Goal: Information Seeking & Learning: Learn about a topic

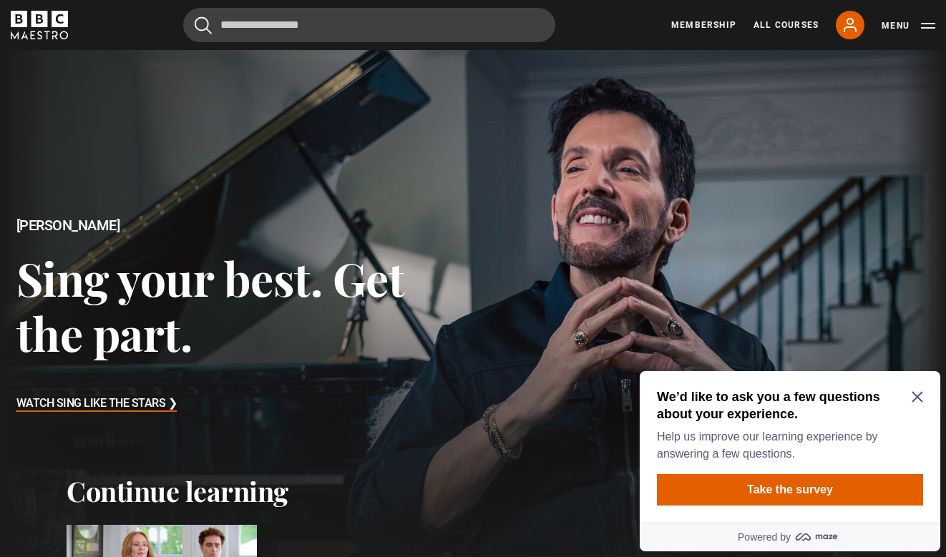
click at [925, 29] on button "Menu" at bounding box center [908, 26] width 54 height 14
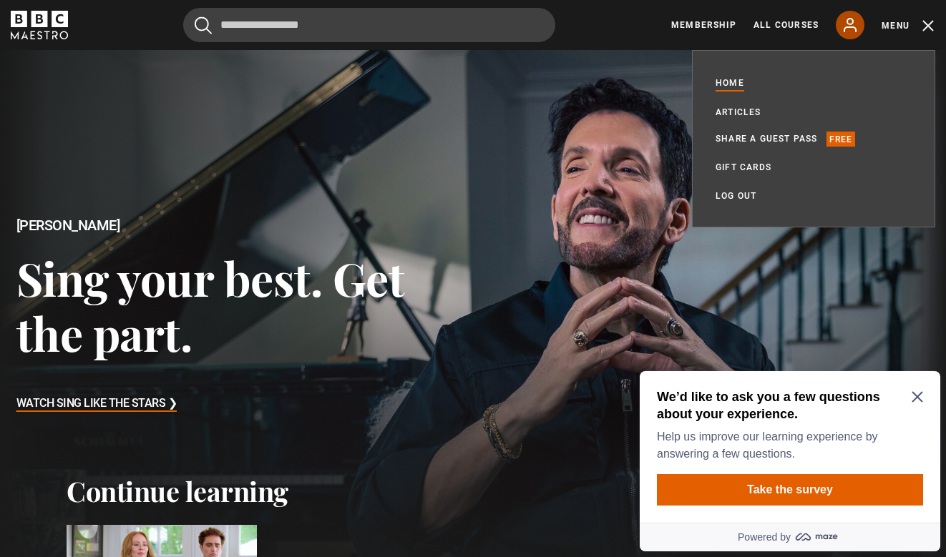
click at [857, 26] on icon at bounding box center [849, 24] width 17 height 17
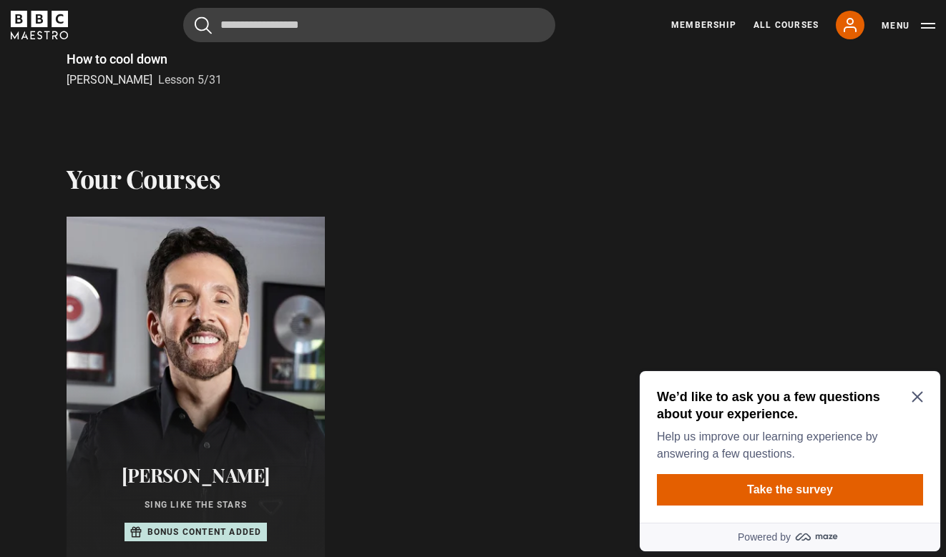
scroll to position [691, 0]
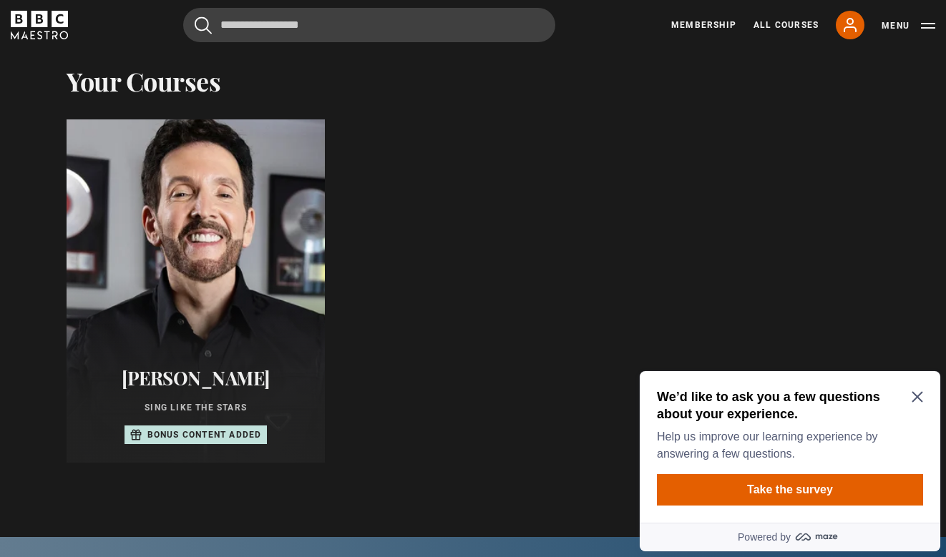
click at [162, 303] on div at bounding box center [196, 291] width 284 height 378
click at [255, 323] on div at bounding box center [196, 291] width 284 height 378
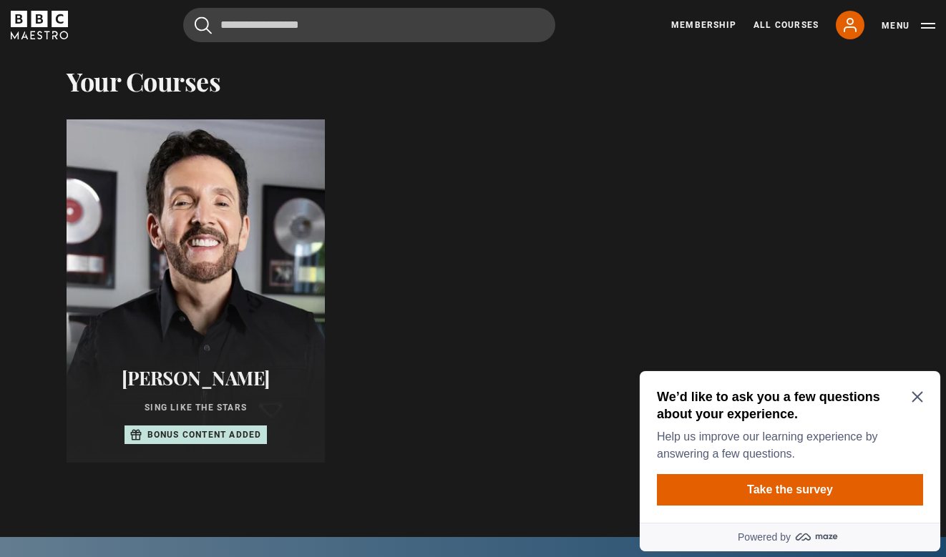
click at [924, 391] on div "We’d like to ask you a few questions about your experience. Help us improve our…" at bounding box center [790, 447] width 301 height 152
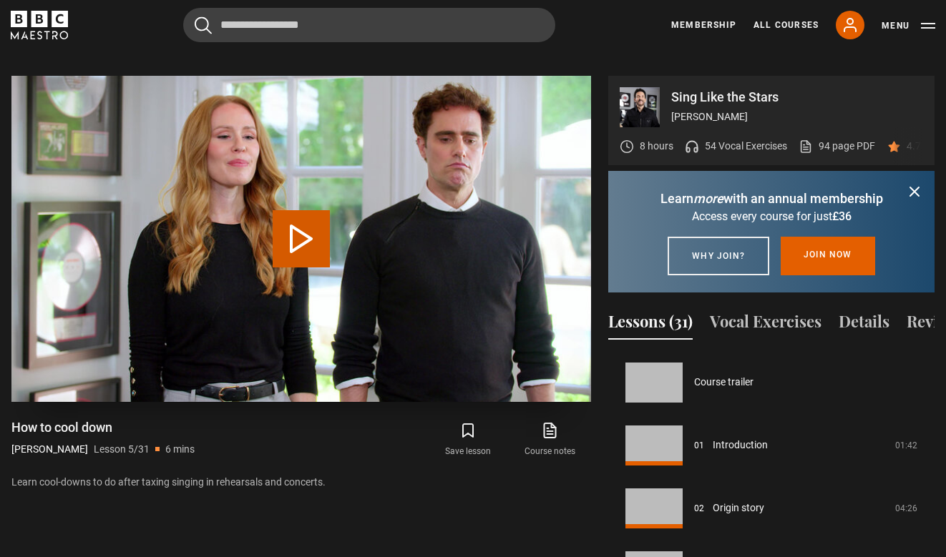
scroll to position [252, 0]
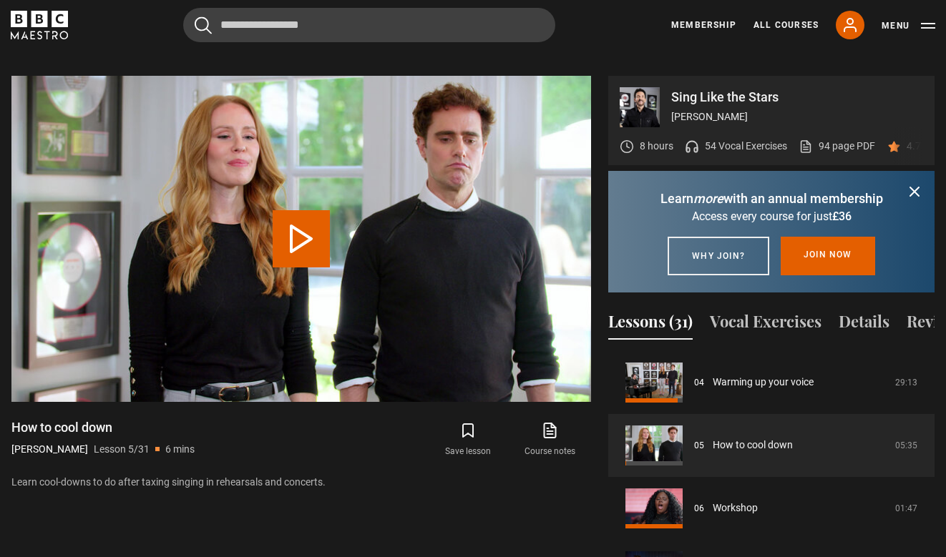
click at [917, 187] on icon "submit" at bounding box center [914, 191] width 9 height 9
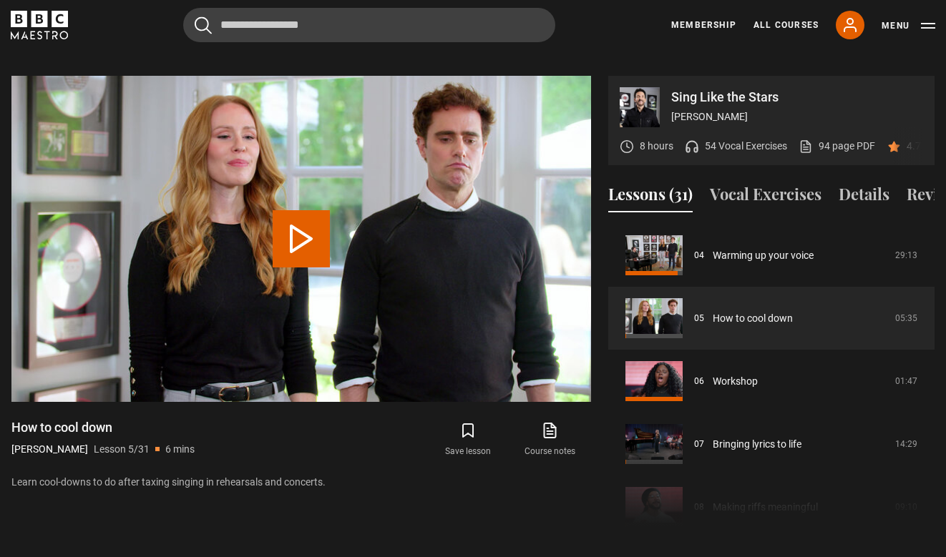
click at [766, 139] on p "54 Vocal Exercises" at bounding box center [746, 146] width 82 height 15
click at [744, 135] on div "8 hours 54 Vocal Exercises 94 page PDF (opens in new tab) 4.7 (60)" at bounding box center [781, 146] width 322 height 38
click at [758, 182] on button "Vocal Exercises" at bounding box center [766, 197] width 112 height 30
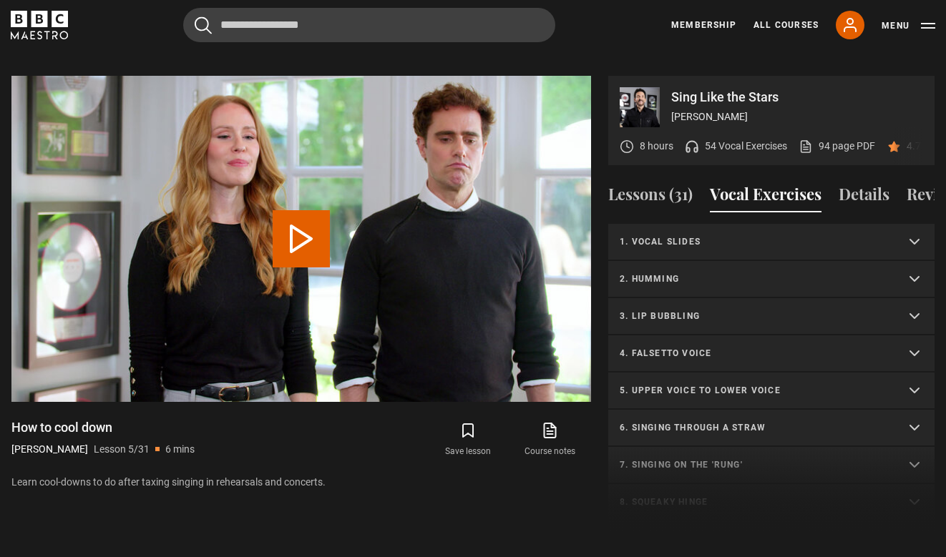
scroll to position [0, 0]
click at [789, 235] on p "1. Vocal slides" at bounding box center [754, 241] width 269 height 13
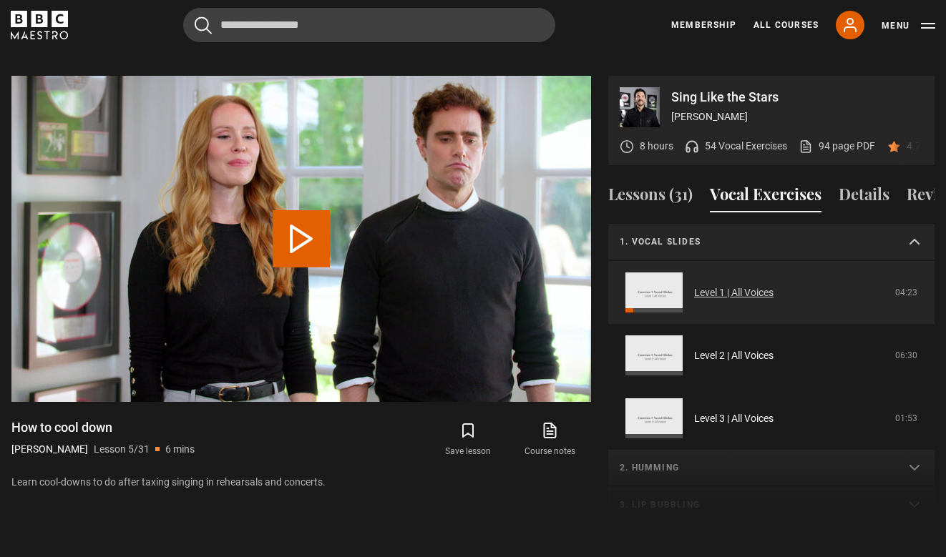
click at [694, 285] on link "Level 1 | All Voices" at bounding box center [733, 292] width 79 height 15
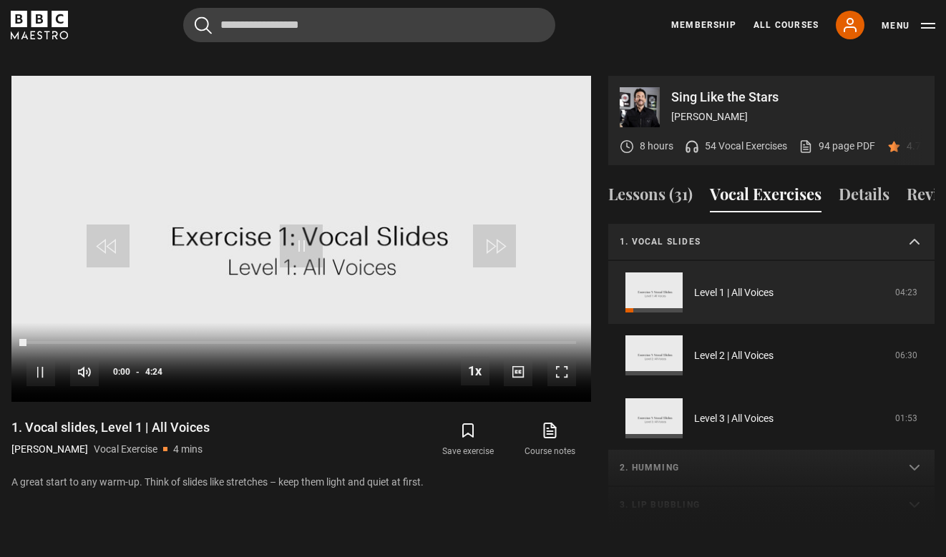
click at [326, 221] on video-js "Video Player is loading. Play Video 10s Skip Back 10 seconds Pause 10s Skip For…" at bounding box center [301, 239] width 580 height 326
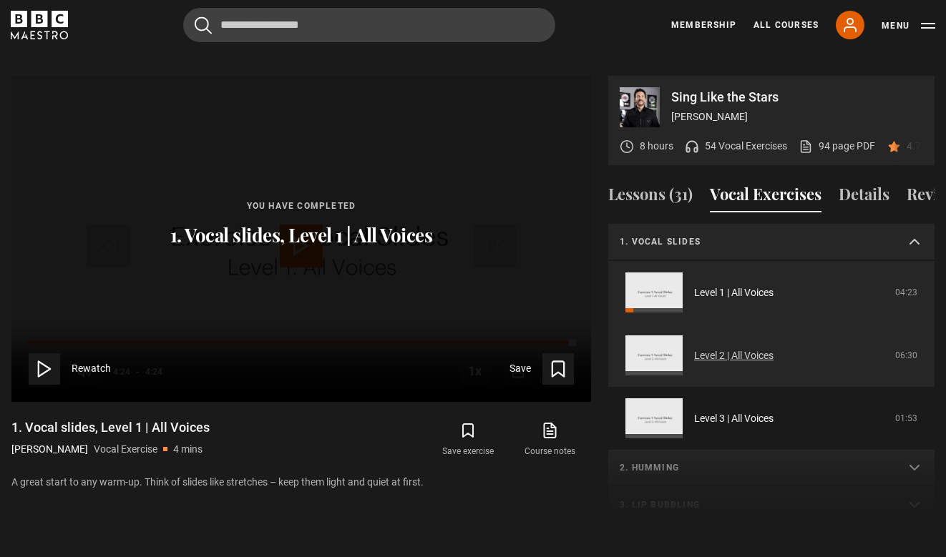
click at [726, 348] on link "Level 2 | All Voices" at bounding box center [733, 355] width 79 height 15
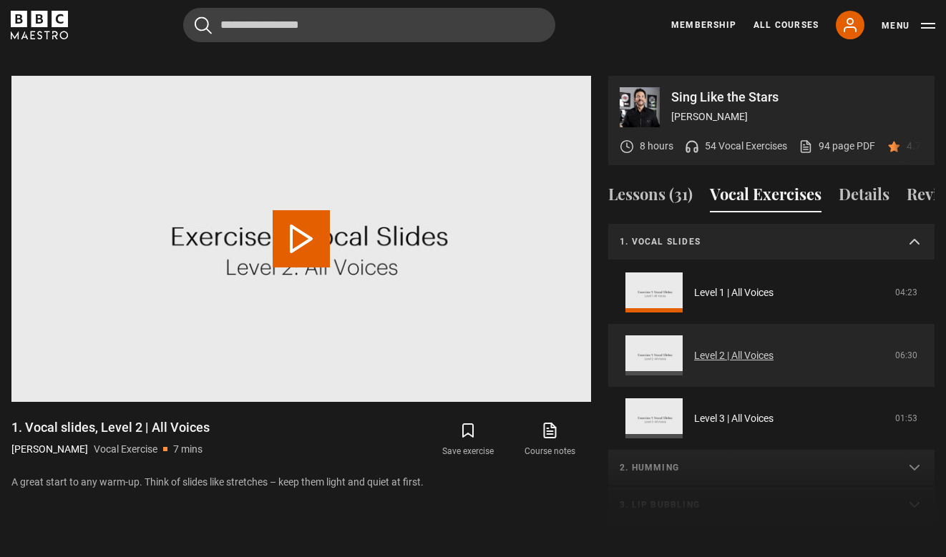
scroll to position [37, 0]
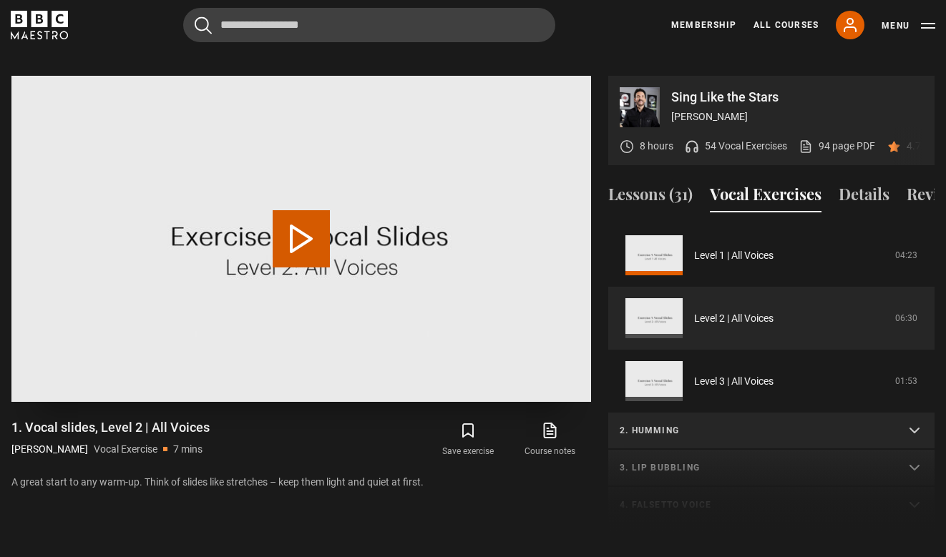
click at [394, 337] on video "Video Player" at bounding box center [301, 239] width 580 height 326
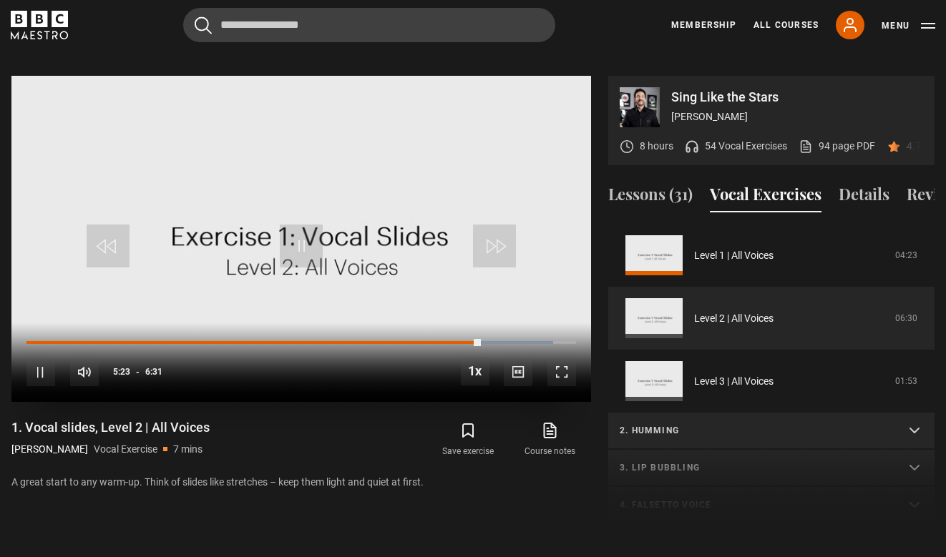
click at [482, 201] on video "Video Player" at bounding box center [301, 239] width 580 height 326
